Goal: Information Seeking & Learning: Learn about a topic

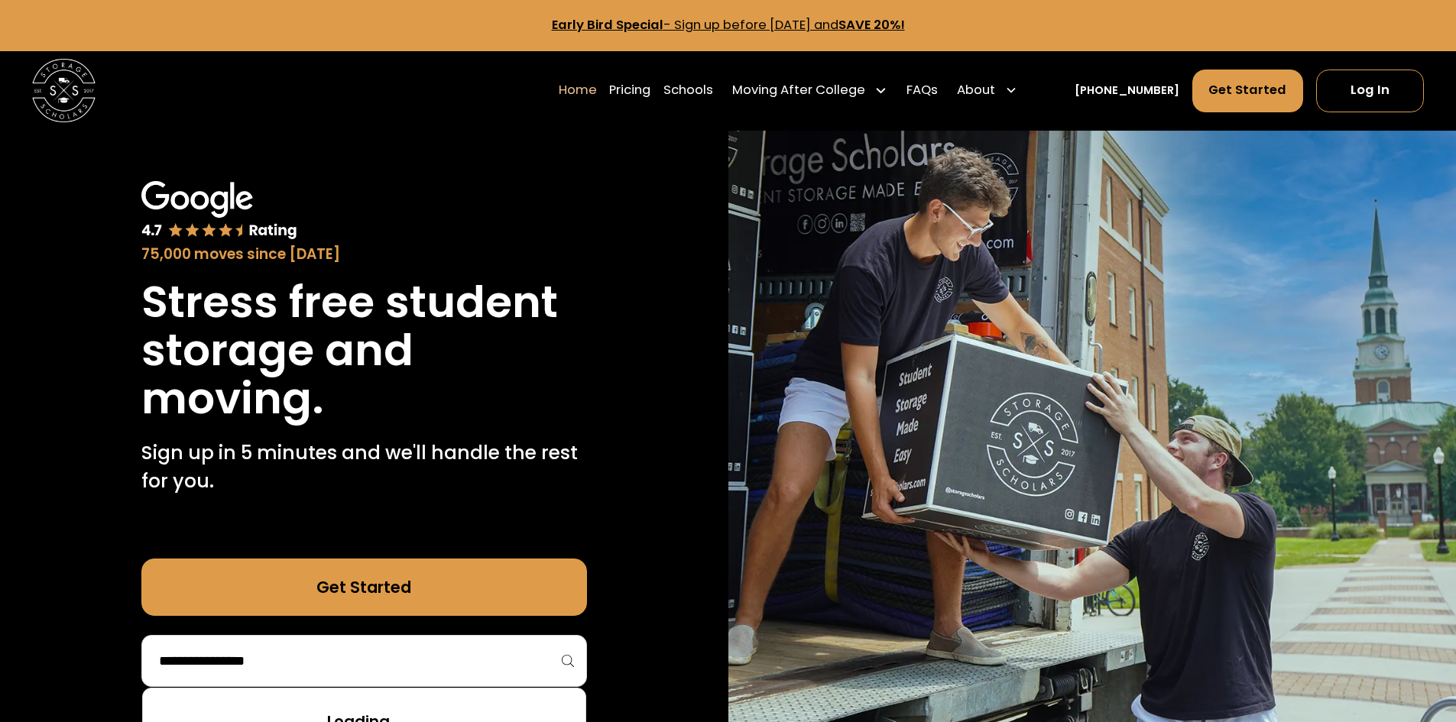
click at [294, 673] on input "search" at bounding box center [364, 661] width 414 height 26
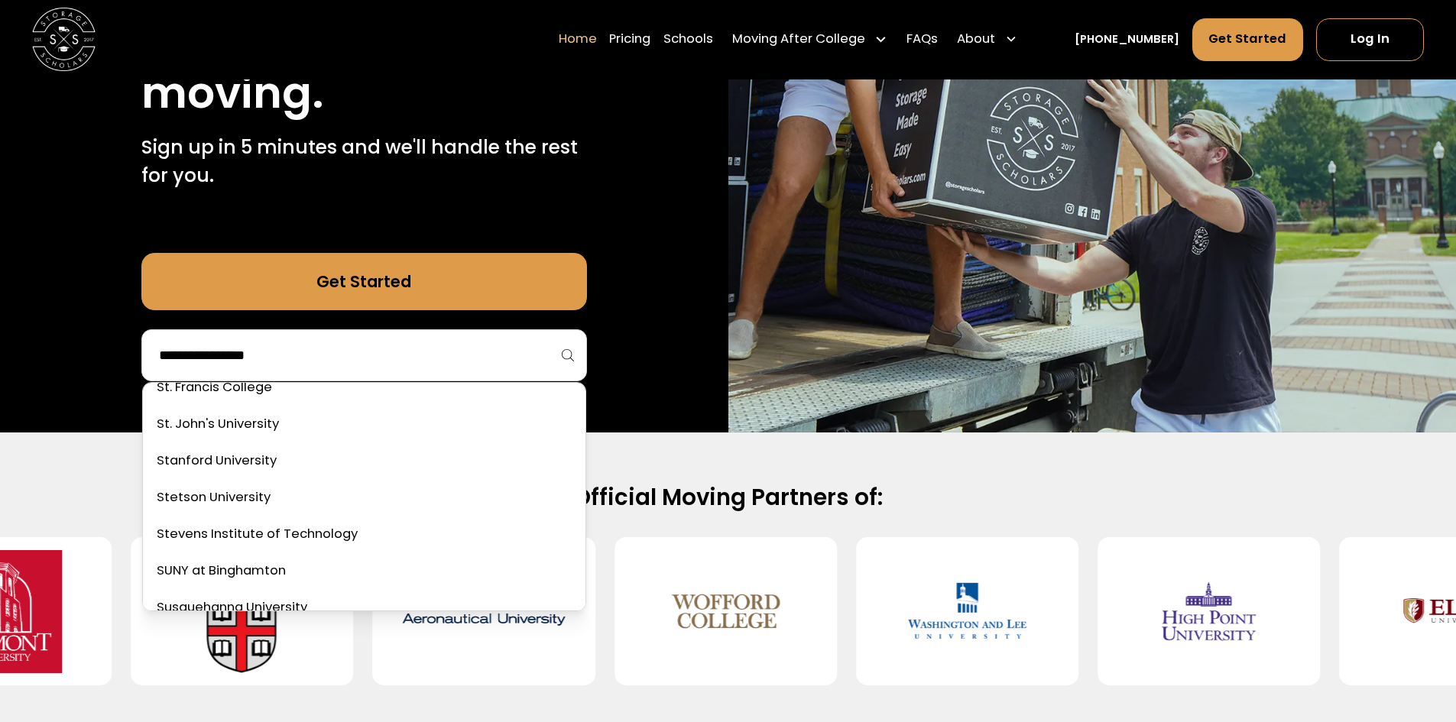
scroll to position [5732, 0]
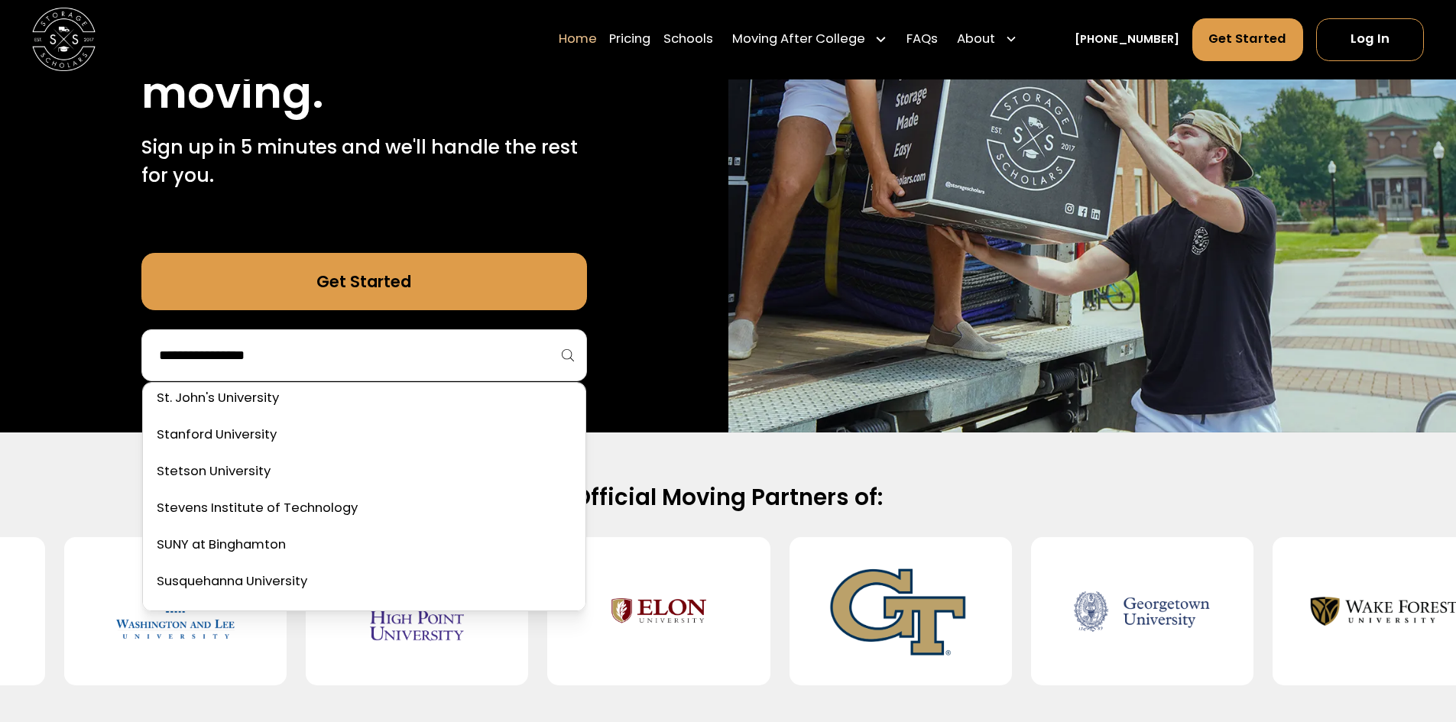
click at [957, 491] on h2 "Official Moving Partners of:" at bounding box center [728, 497] width 1018 height 29
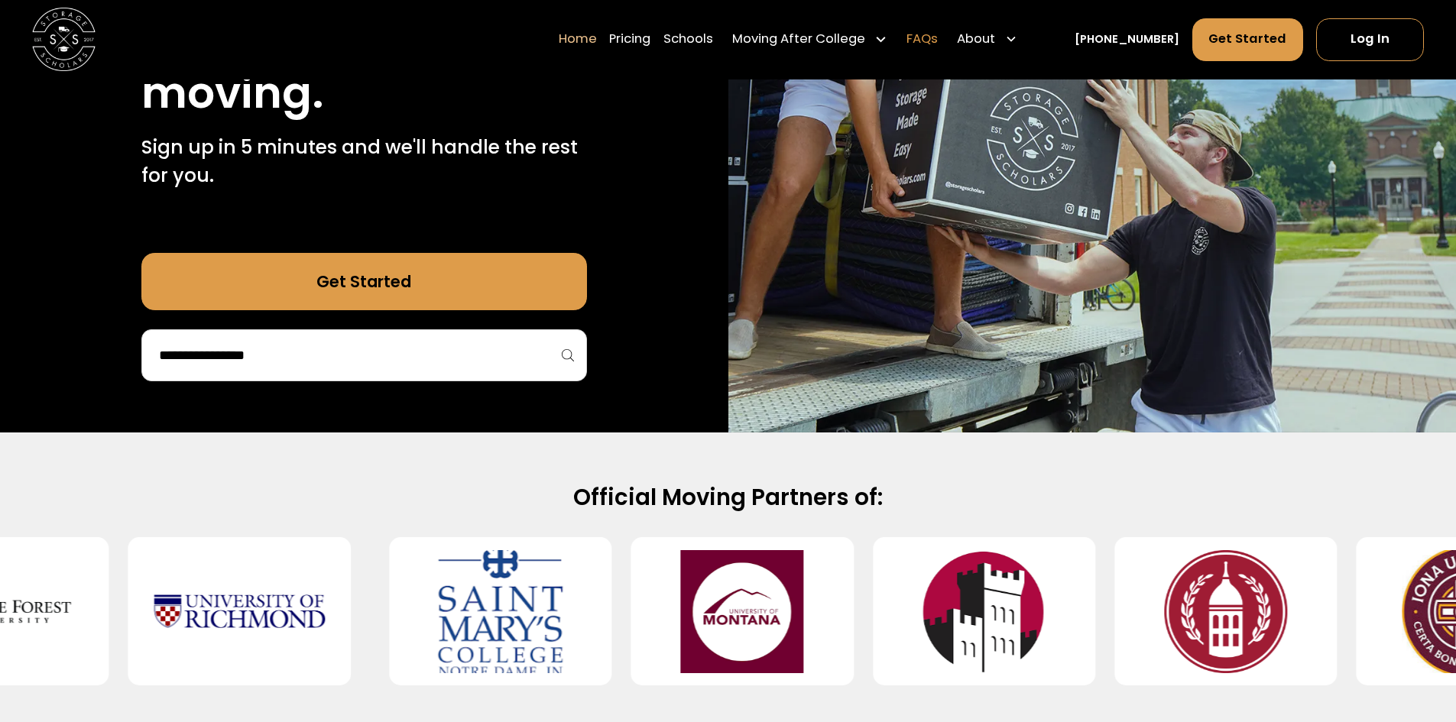
click at [938, 41] on link "FAQs" at bounding box center [921, 40] width 31 height 44
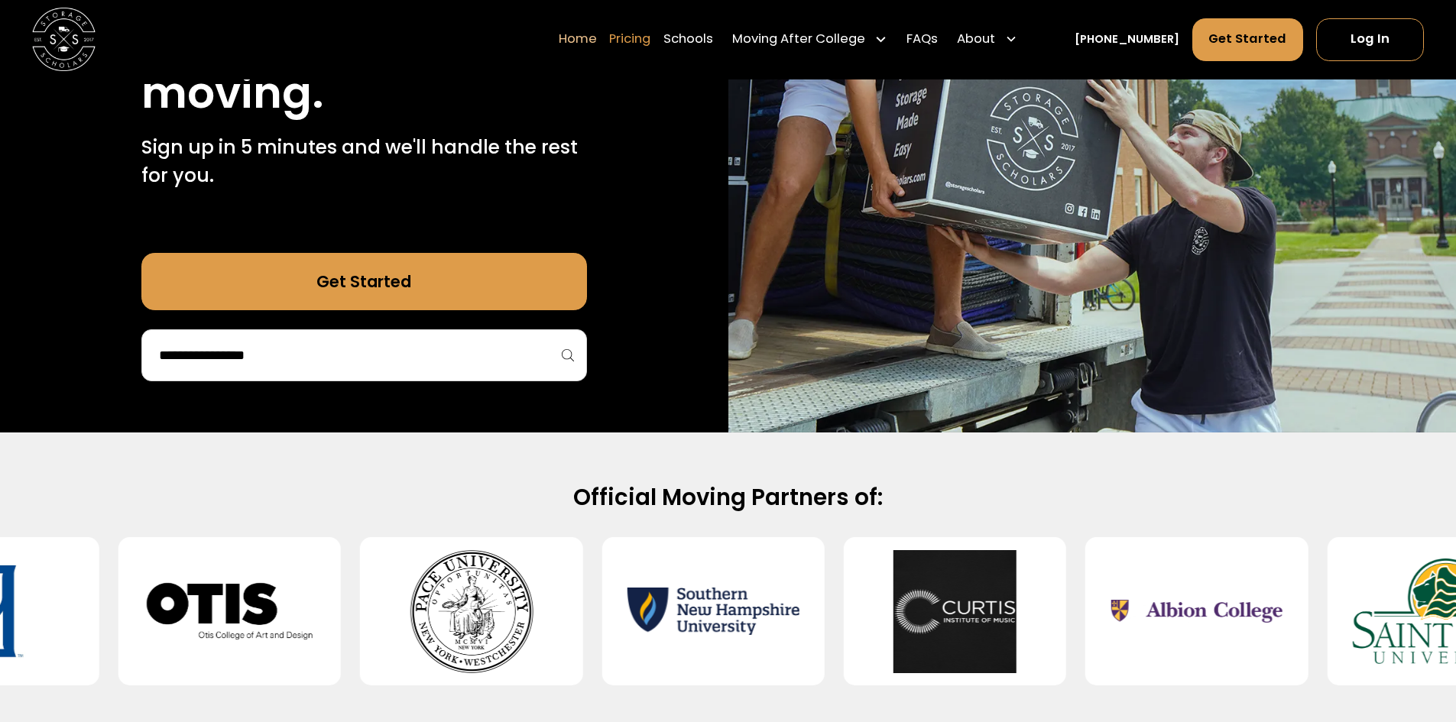
click at [650, 39] on link "Pricing" at bounding box center [629, 40] width 41 height 44
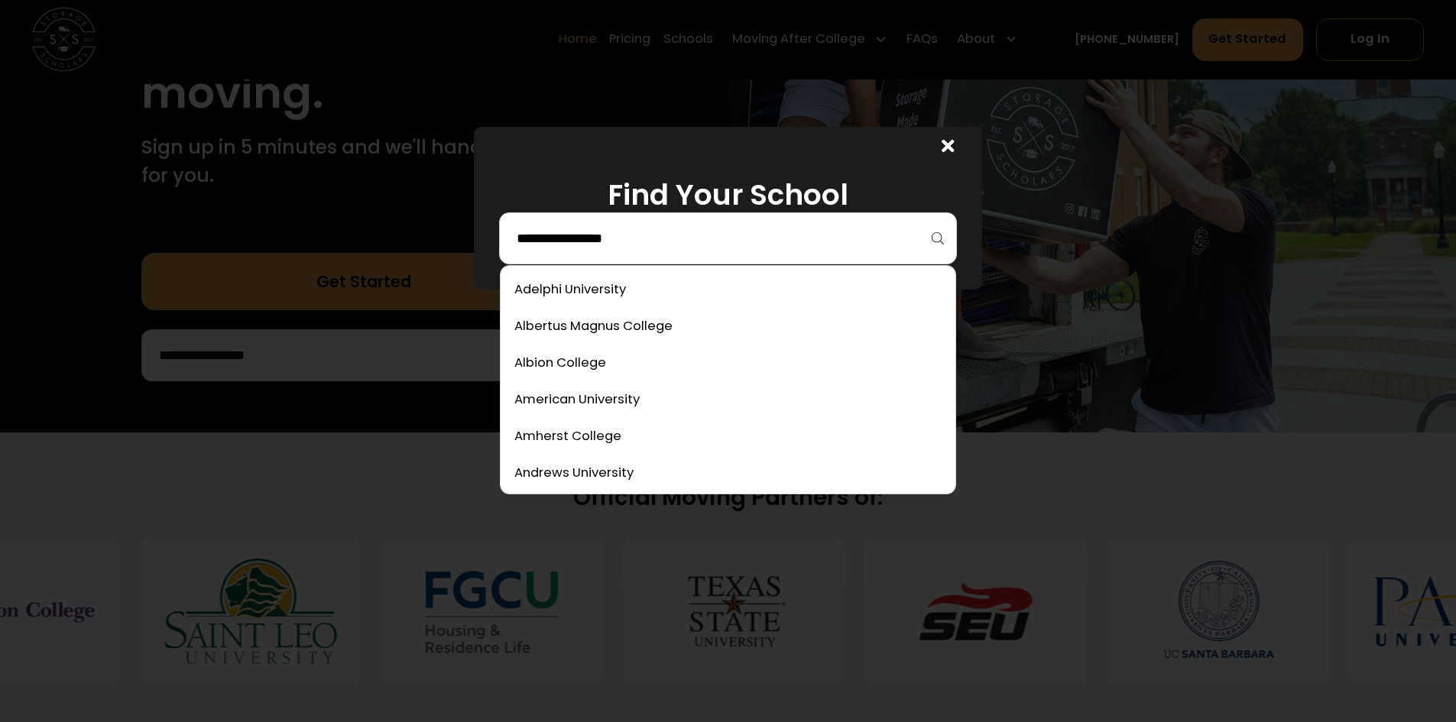
click at [722, 248] on input "search" at bounding box center [728, 238] width 426 height 26
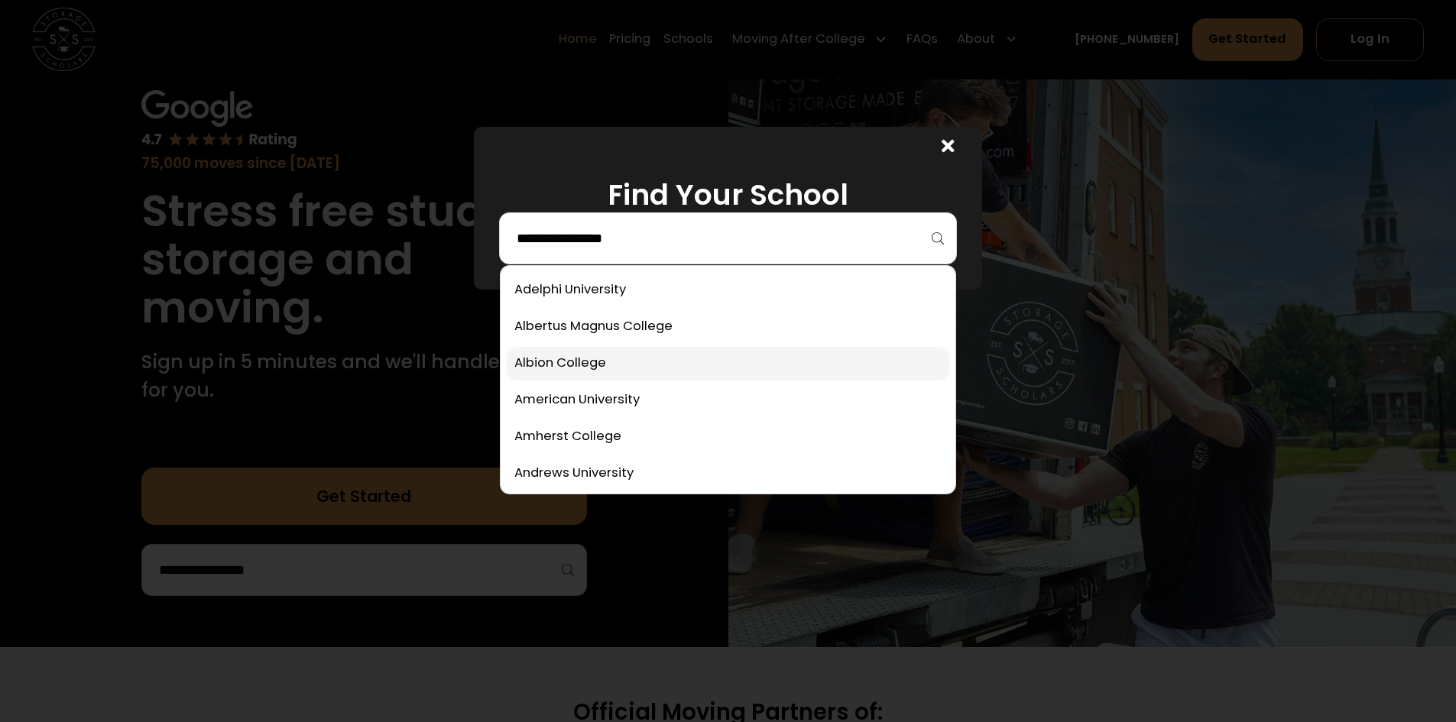
scroll to position [0, 0]
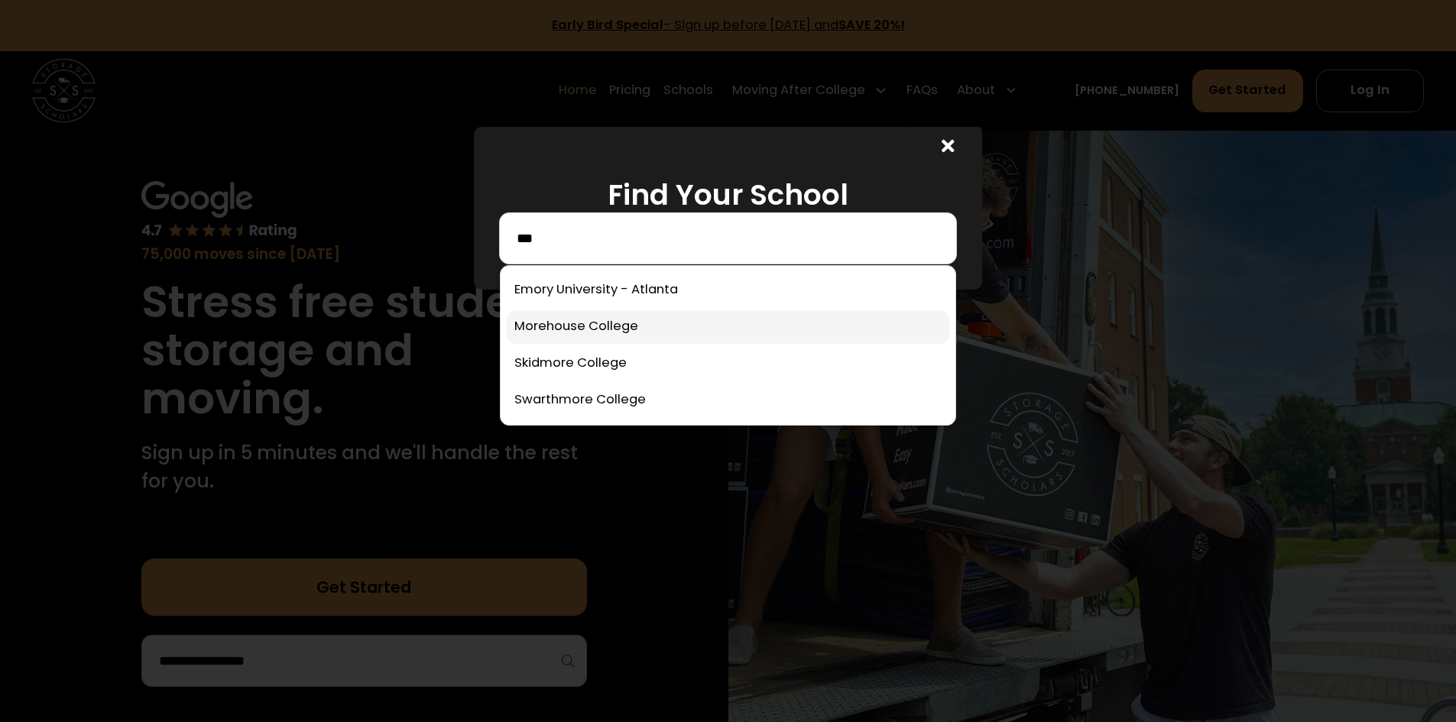
type input "***"
click at [646, 330] on link at bounding box center [728, 327] width 443 height 34
